Goal: Task Accomplishment & Management: Complete application form

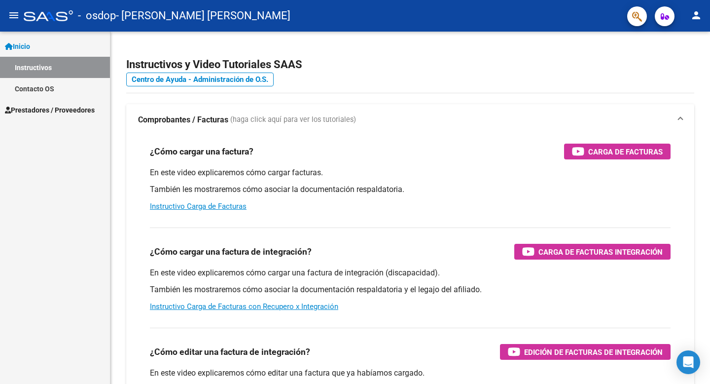
click at [54, 110] on span "Prestadores / Proveedores" at bounding box center [50, 110] width 90 height 11
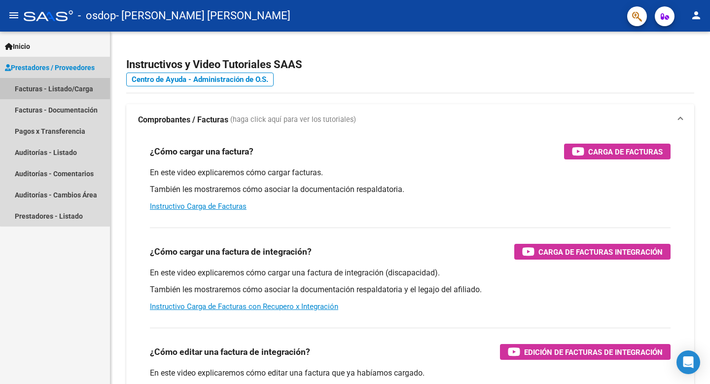
click at [79, 90] on link "Facturas - Listado/Carga" at bounding box center [55, 88] width 110 height 21
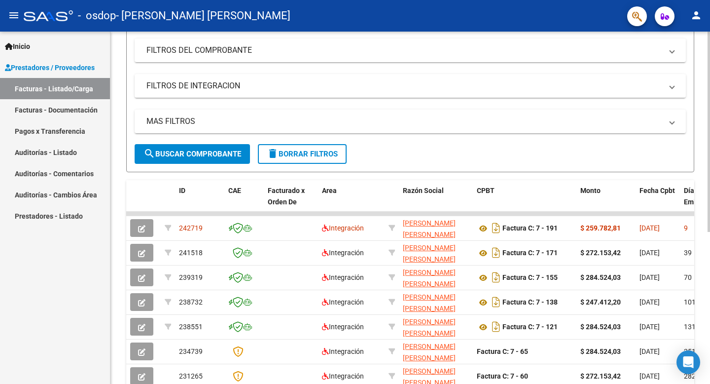
scroll to position [130, 0]
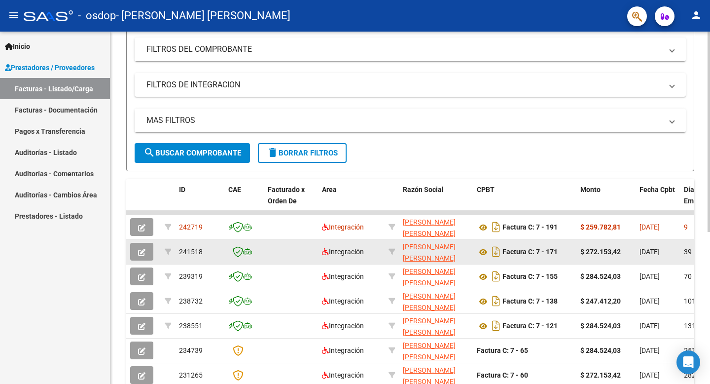
click at [141, 251] on icon "button" at bounding box center [141, 251] width 7 height 7
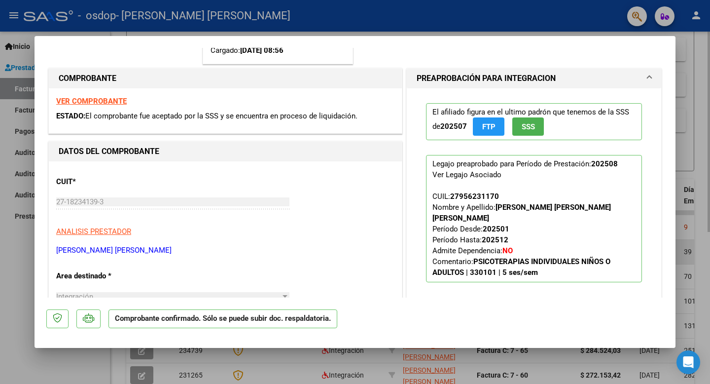
scroll to position [0, 0]
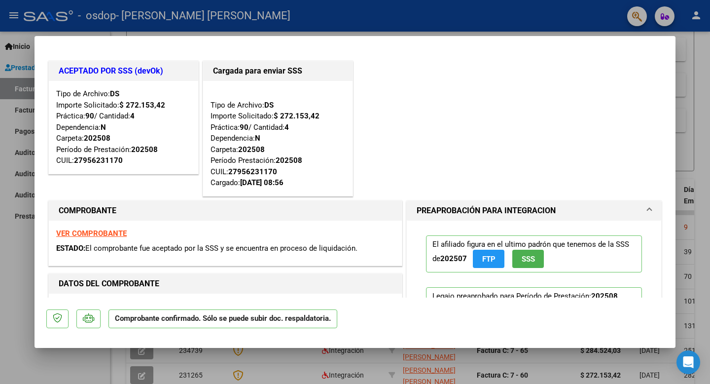
click at [106, 233] on strong "VER COMPROBANTE" at bounding box center [91, 233] width 70 height 9
click at [694, 47] on div at bounding box center [355, 192] width 710 height 384
type input "$ 0,00"
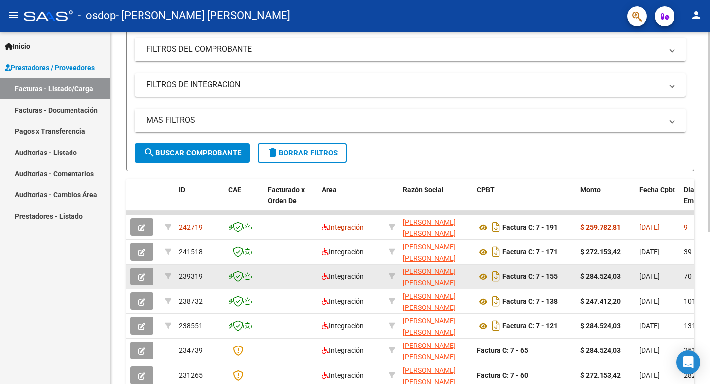
click at [138, 274] on icon "button" at bounding box center [141, 276] width 7 height 7
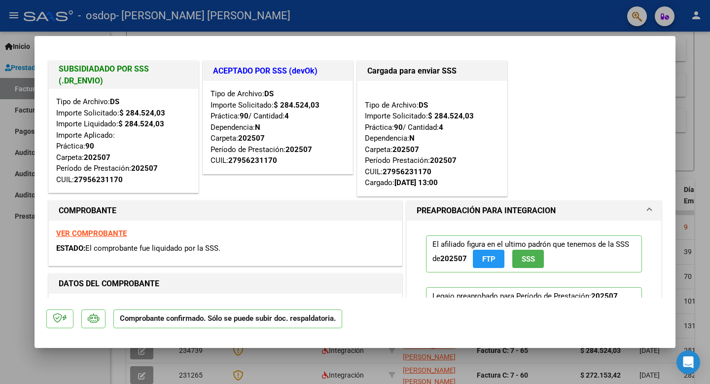
click at [698, 58] on div at bounding box center [355, 192] width 710 height 384
type input "$ 0,00"
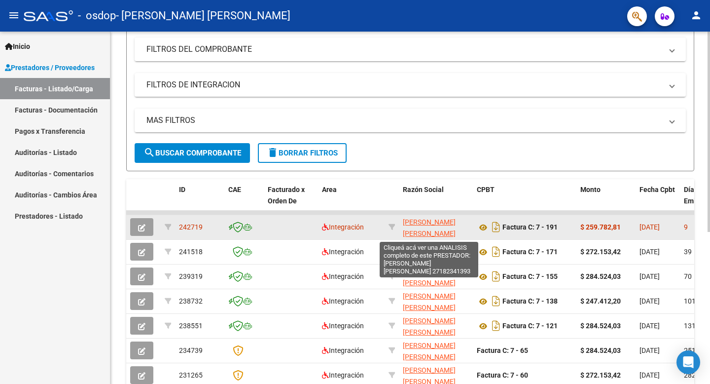
click at [417, 234] on span "[PERSON_NAME]" at bounding box center [429, 227] width 53 height 19
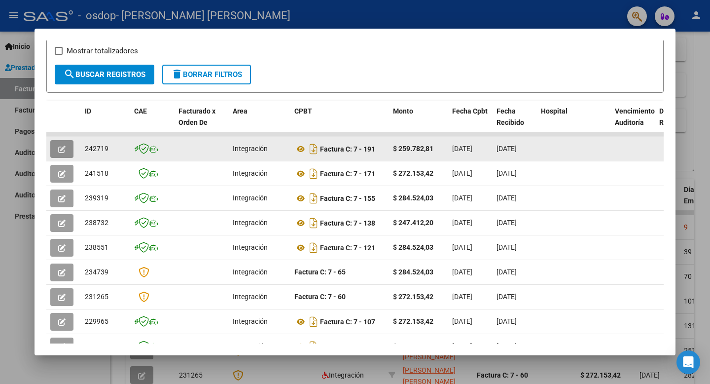
click at [63, 148] on icon "button" at bounding box center [61, 148] width 7 height 7
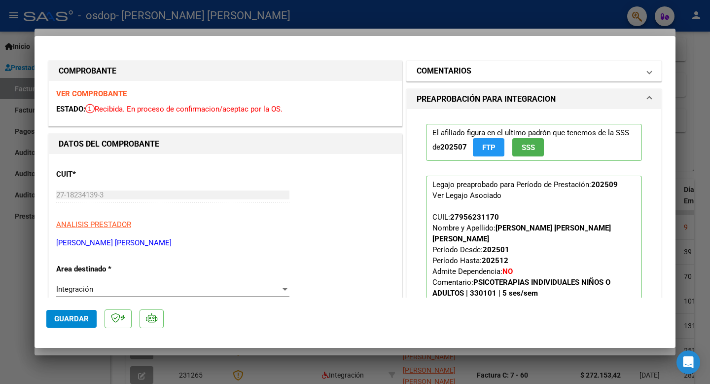
click at [650, 72] on span at bounding box center [649, 71] width 4 height 12
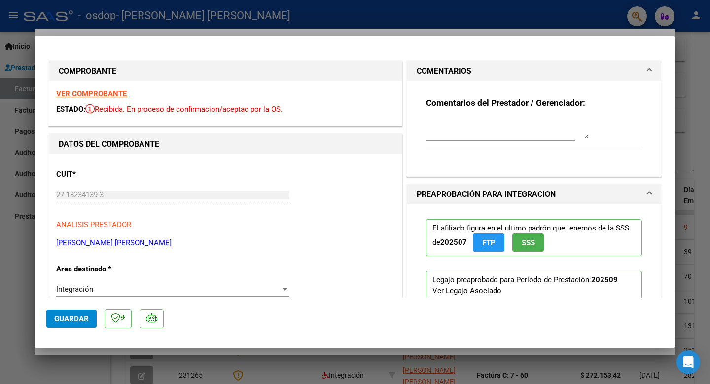
click at [97, 95] on strong "VER COMPROBANTE" at bounding box center [91, 93] width 70 height 9
click at [73, 318] on span "Guardar" at bounding box center [71, 318] width 35 height 9
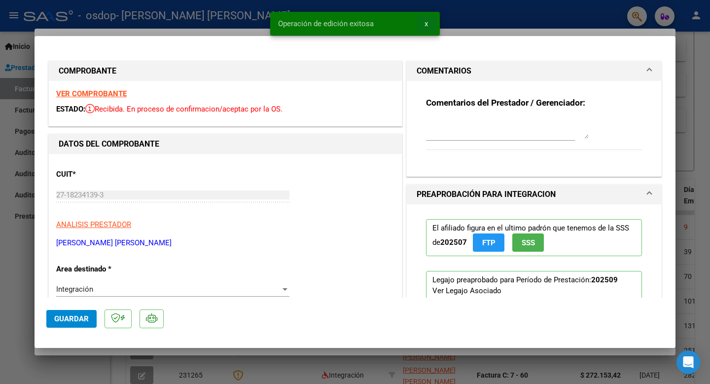
click at [425, 23] on span "x" at bounding box center [425, 23] width 3 height 9
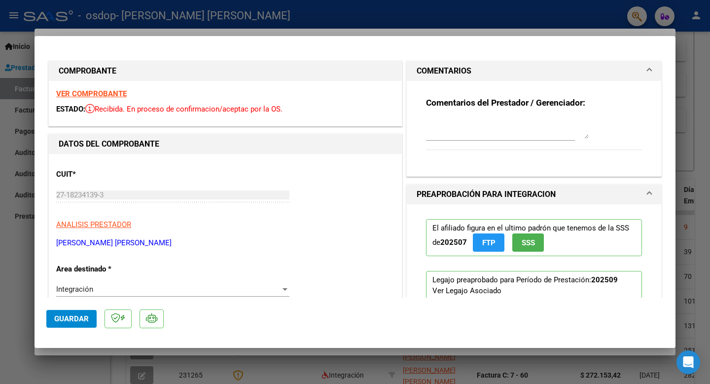
click at [106, 96] on strong "VER COMPROBANTE" at bounding box center [91, 93] width 70 height 9
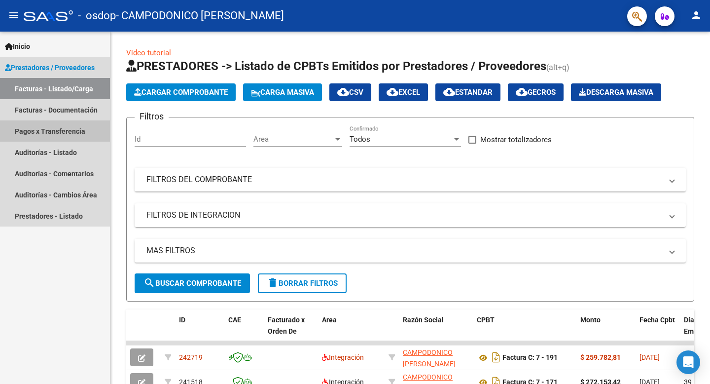
click at [65, 131] on link "Pagos x Transferencia" at bounding box center [55, 130] width 110 height 21
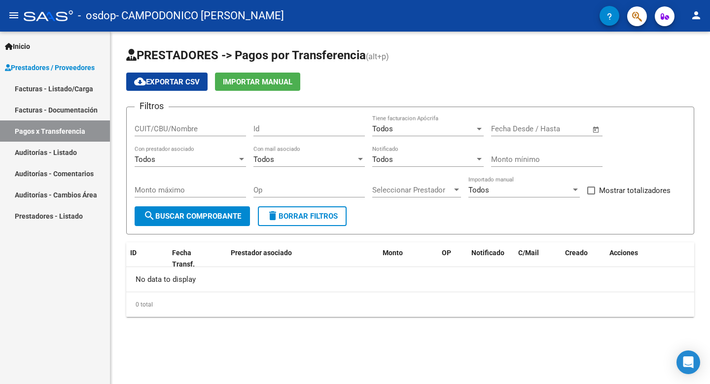
click at [43, 109] on link "Facturas - Documentación" at bounding box center [55, 109] width 110 height 21
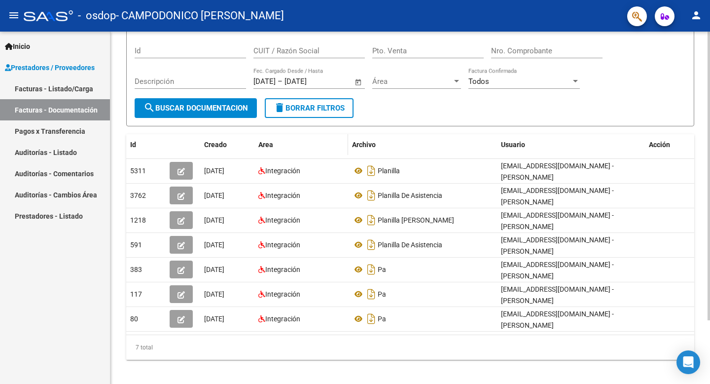
scroll to position [77, 0]
click at [405, 80] on span "Área" at bounding box center [412, 81] width 80 height 9
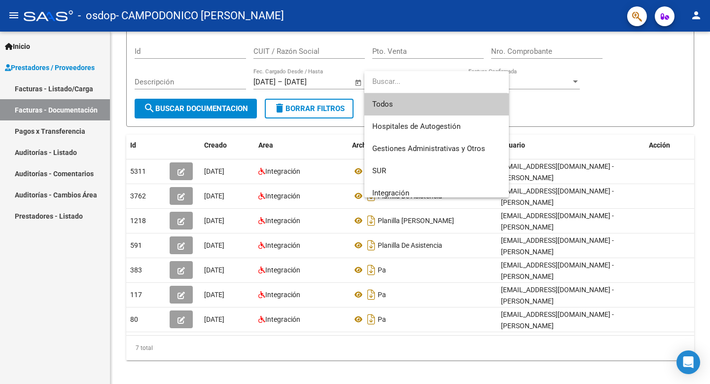
paste input "284.524,03"
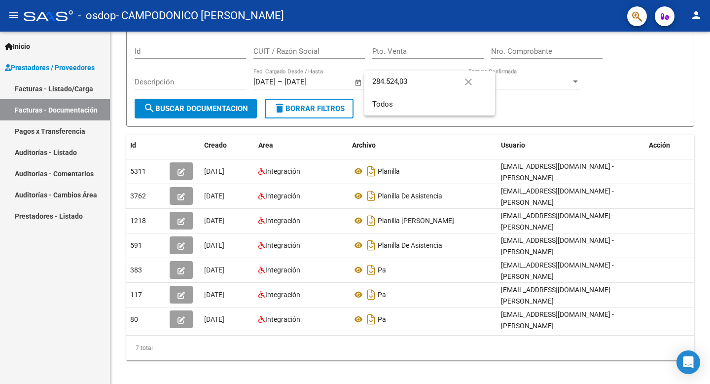
type input "284.524,03"
click at [181, 173] on div at bounding box center [355, 192] width 710 height 384
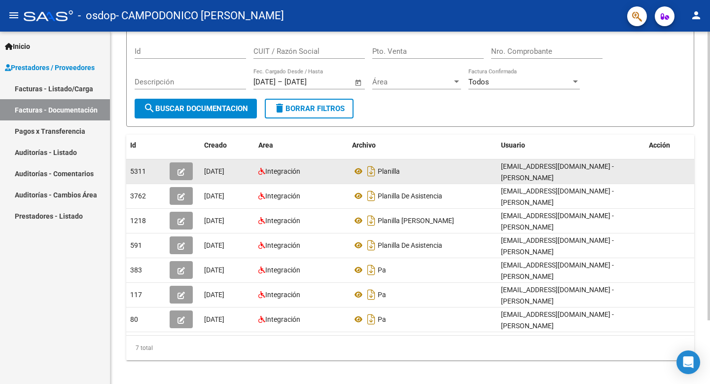
click at [181, 173] on icon "button" at bounding box center [180, 171] width 7 height 7
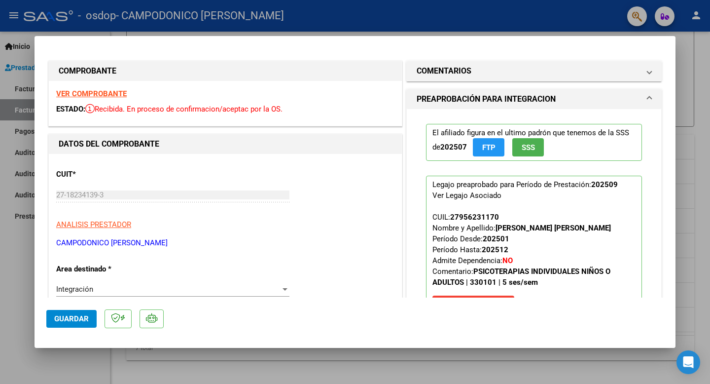
click at [113, 90] on strong "VER COMPROBANTE" at bounding box center [91, 93] width 70 height 9
click at [684, 50] on div at bounding box center [355, 192] width 710 height 384
type input "$ 0,00"
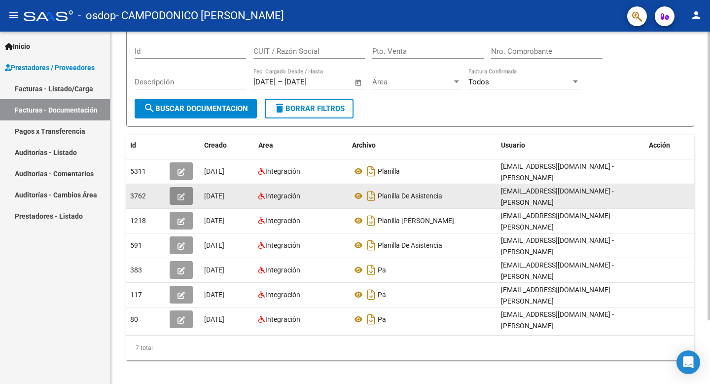
click at [183, 197] on icon "button" at bounding box center [180, 196] width 7 height 7
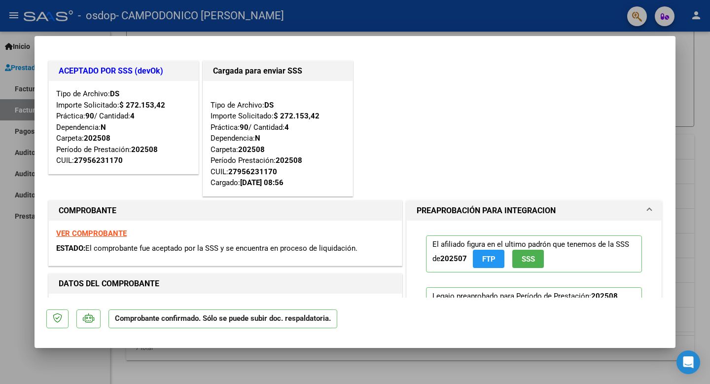
click at [101, 232] on strong "VER COMPROBANTE" at bounding box center [91, 233] width 70 height 9
click at [699, 87] on div at bounding box center [355, 192] width 710 height 384
type input "$ 0,00"
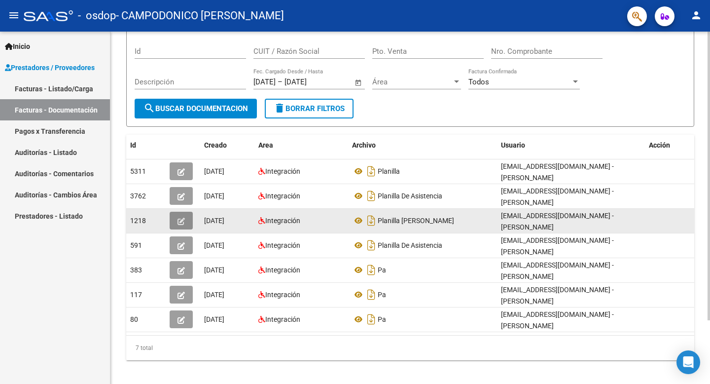
click at [178, 222] on icon "button" at bounding box center [180, 220] width 7 height 7
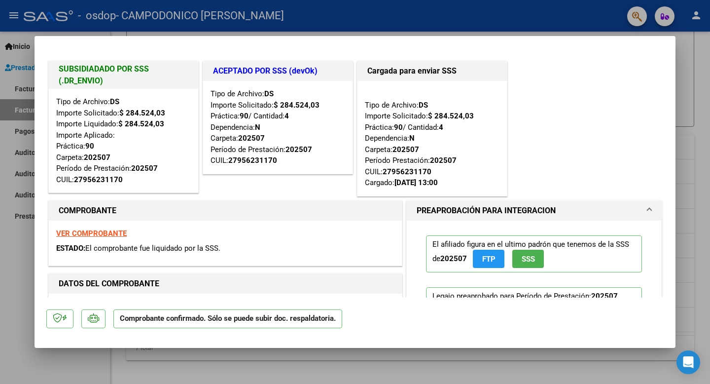
click at [88, 234] on strong "VER COMPROBANTE" at bounding box center [91, 233] width 70 height 9
click at [690, 75] on div at bounding box center [355, 192] width 710 height 384
type input "$ 0,00"
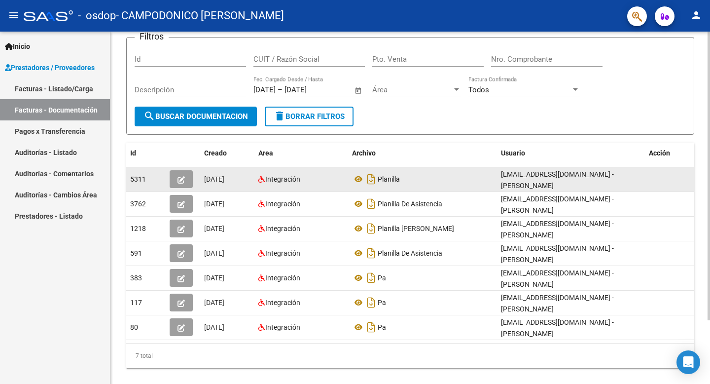
scroll to position [77, 0]
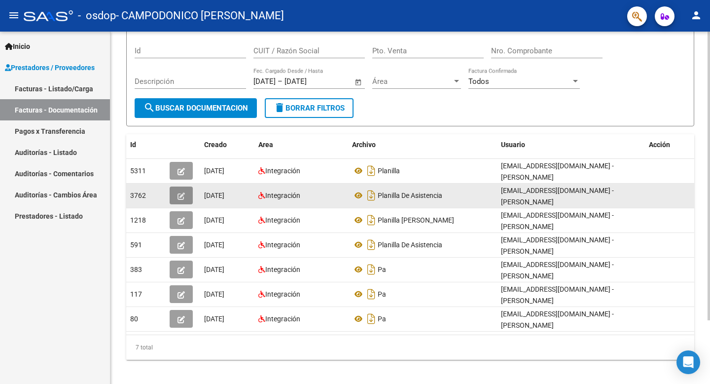
click at [180, 198] on icon "button" at bounding box center [180, 195] width 7 height 7
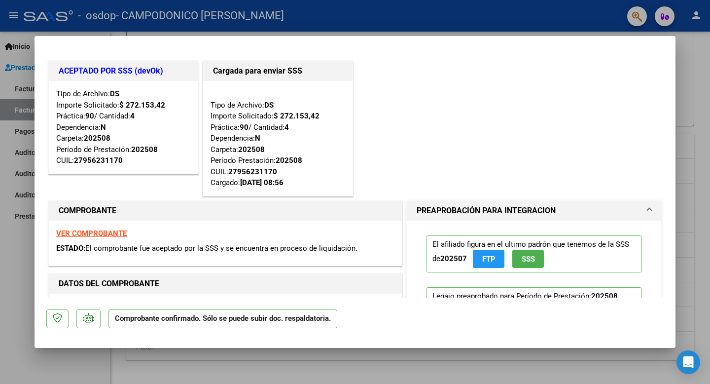
click at [101, 232] on strong "VER COMPROBANTE" at bounding box center [91, 233] width 70 height 9
click at [116, 231] on strong "VER COMPROBANTE" at bounding box center [91, 233] width 70 height 9
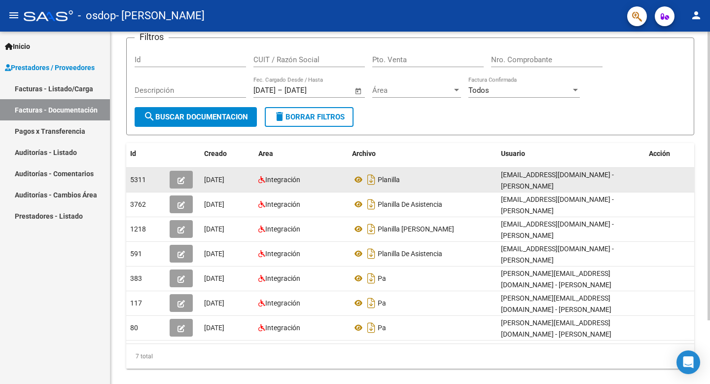
scroll to position [77, 0]
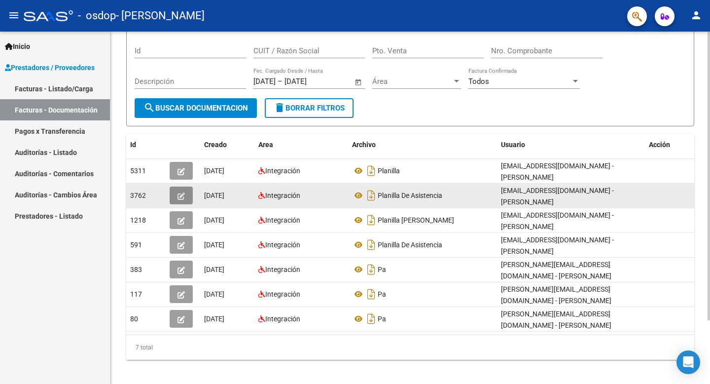
click at [183, 194] on icon "button" at bounding box center [180, 195] width 7 height 7
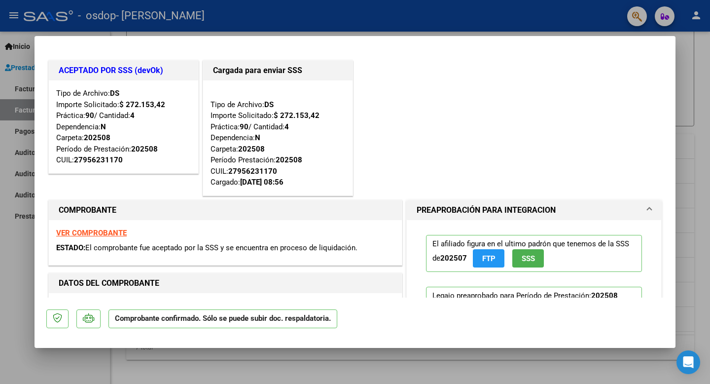
scroll to position [0, 0]
click at [690, 164] on div at bounding box center [355, 192] width 710 height 384
type input "$ 0,00"
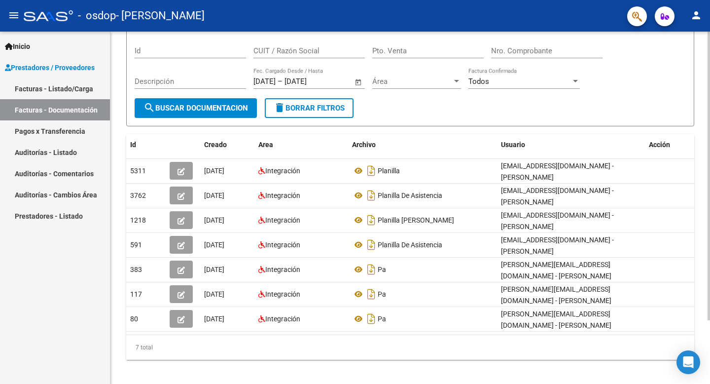
scroll to position [77, 0]
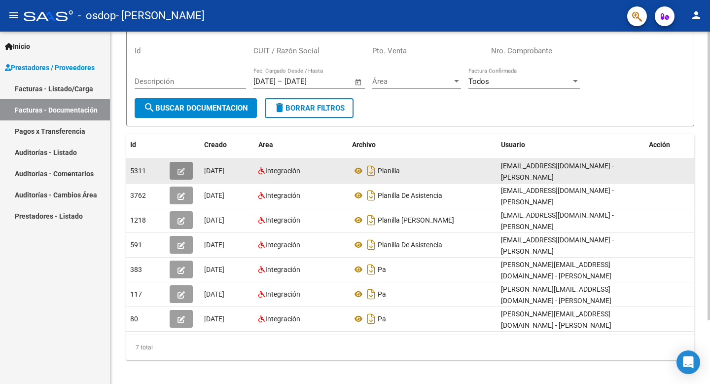
click at [180, 170] on icon "button" at bounding box center [180, 171] width 7 height 7
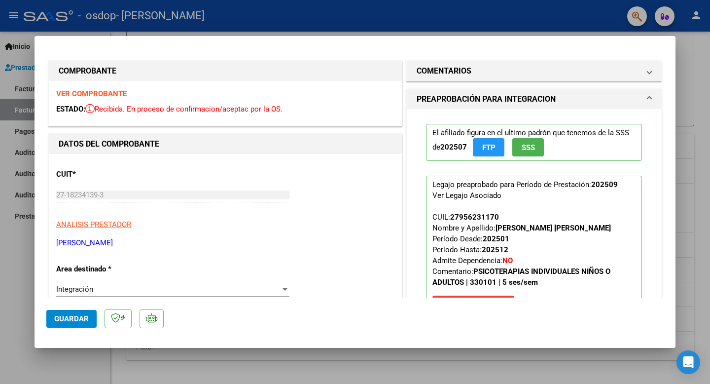
click at [687, 122] on div at bounding box center [355, 192] width 710 height 384
type input "$ 0,00"
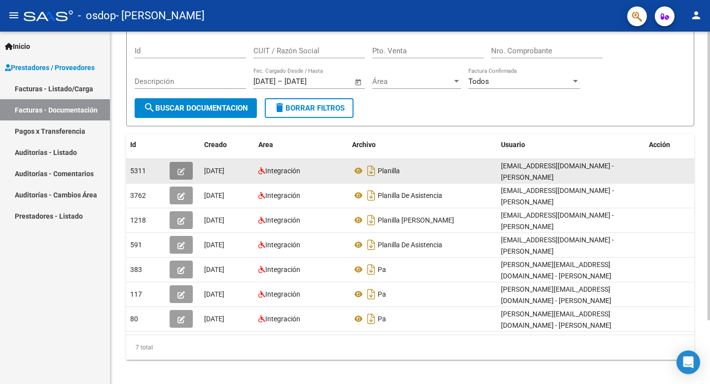
click at [184, 172] on icon "button" at bounding box center [180, 171] width 7 height 7
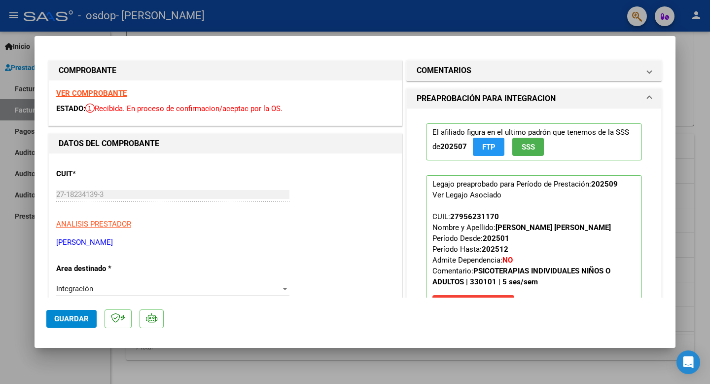
scroll to position [0, 0]
click at [698, 189] on div at bounding box center [355, 192] width 710 height 384
type input "$ 0,00"
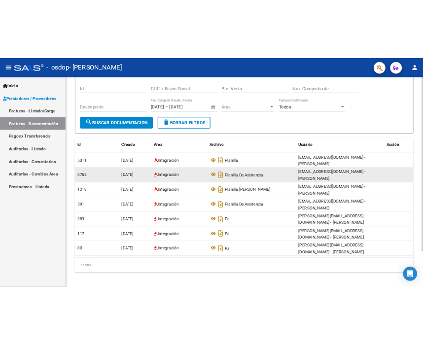
scroll to position [77, 0]
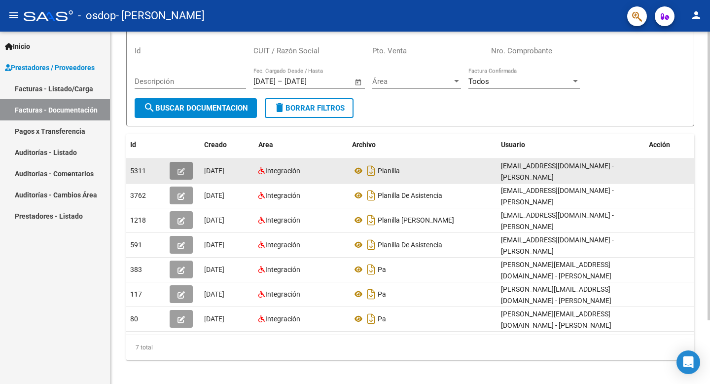
click at [178, 173] on icon "button" at bounding box center [180, 171] width 7 height 7
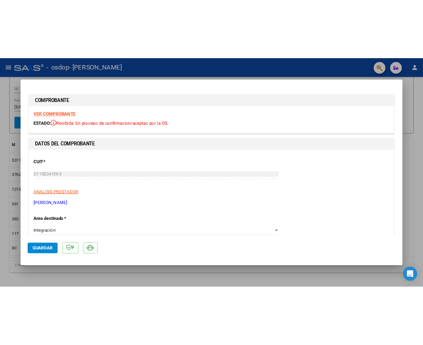
scroll to position [74, 0]
